Goal: Navigation & Orientation: Find specific page/section

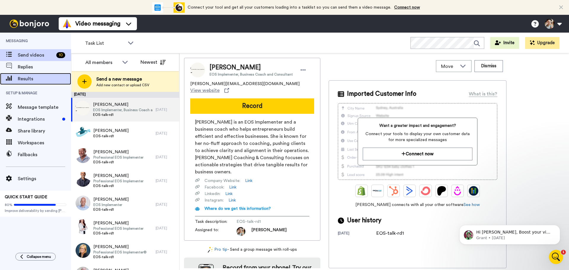
click at [31, 78] on span "Results" at bounding box center [44, 78] width 53 height 7
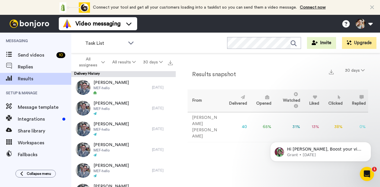
click at [334, 121] on td "38 %" at bounding box center [332, 127] width 23 height 30
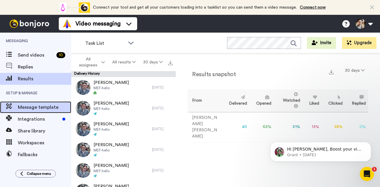
click at [31, 106] on span "Message template" at bounding box center [44, 107] width 53 height 7
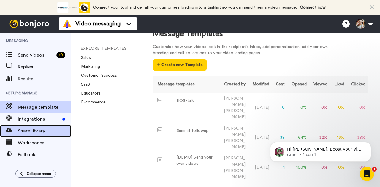
click at [36, 130] on span "Share library" at bounding box center [44, 130] width 53 height 7
